Goal: Browse casually: Explore the website without a specific task or goal

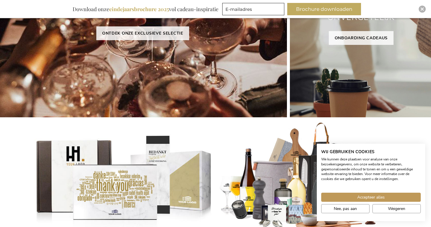
scroll to position [156, 0]
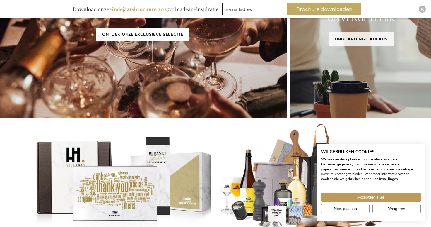
click at [137, 35] on link "ONTDEK ONZE EXCLUSIEVE SELECTIE" at bounding box center [142, 35] width 93 height 14
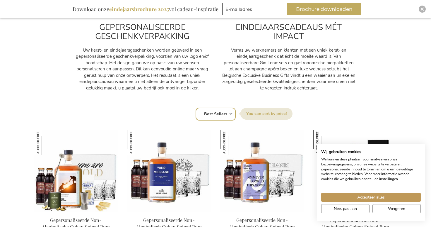
scroll to position [339, 0]
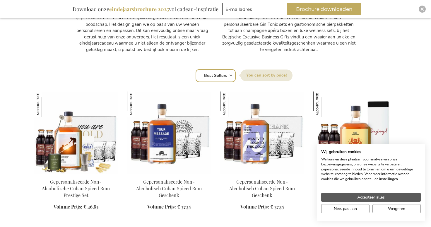
click at [379, 199] on span "Accepteer alles" at bounding box center [372, 197] width 28 height 6
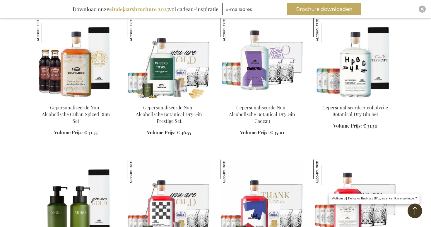
scroll to position [676, 0]
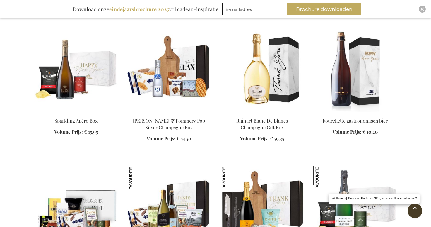
scroll to position [1193, 0]
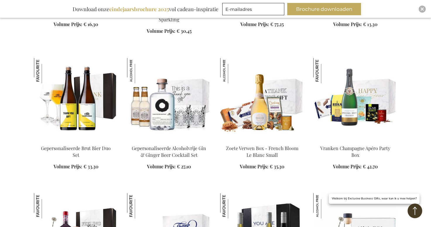
scroll to position [1642, 0]
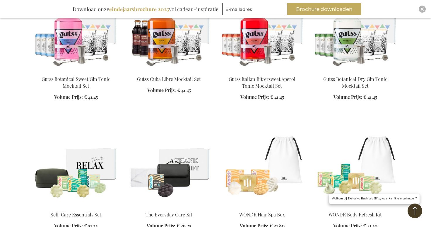
scroll to position [2689, 0]
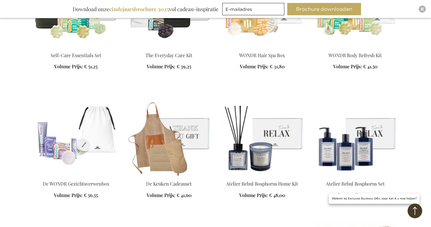
scroll to position [2836, 0]
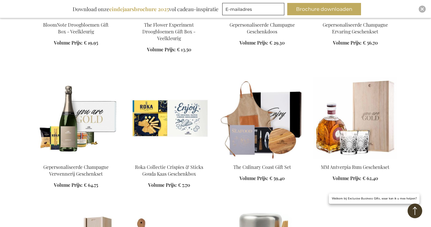
scroll to position [3446, 0]
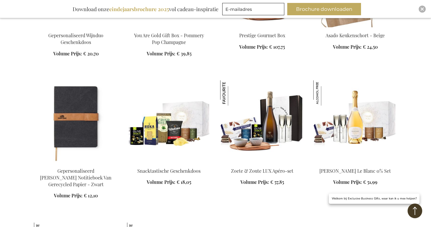
scroll to position [4196, 0]
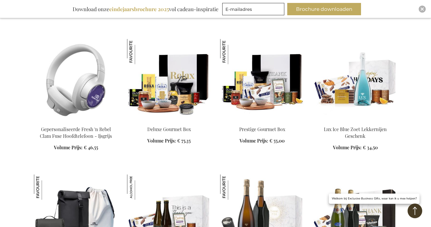
scroll to position [4461, 0]
